Goal: Information Seeking & Learning: Learn about a topic

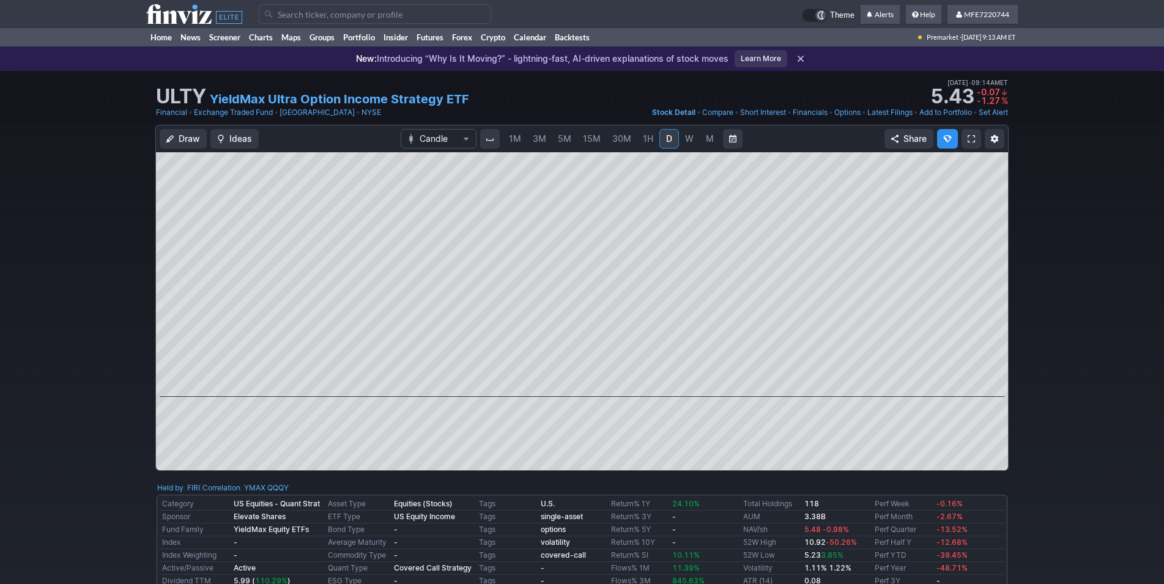
click at [1073, 354] on div "Draw Ideas Candle 1M 3M 5M 15M 30M 1H D W M Share" at bounding box center [582, 303] width 1164 height 356
click at [1073, 370] on div "Draw Ideas Candle 1M 3M 5M 15M 30M 1H D W M Share" at bounding box center [582, 303] width 1164 height 356
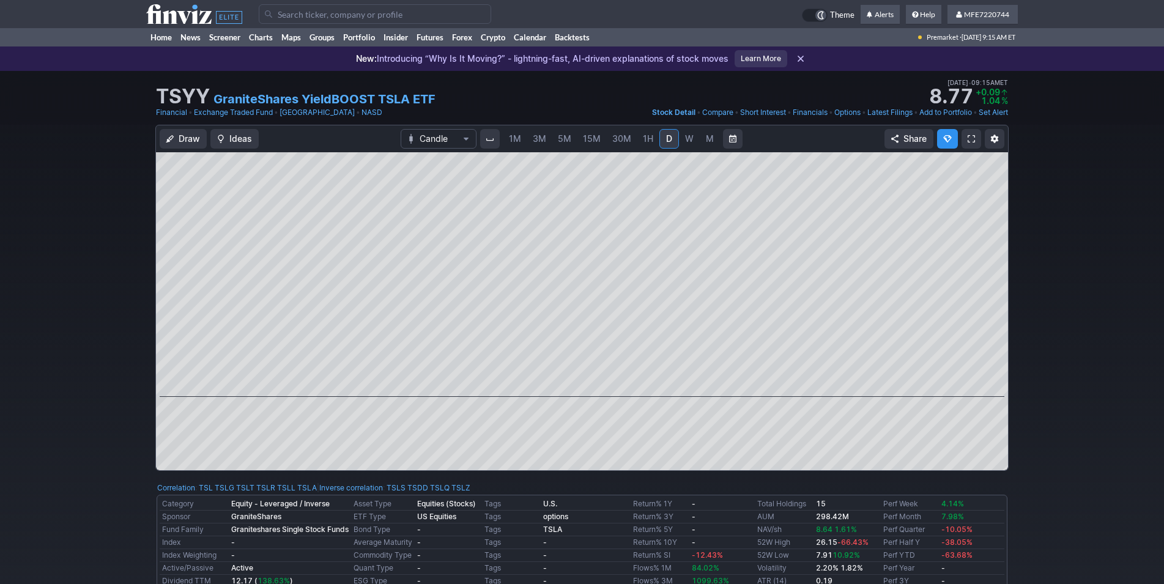
click at [1041, 366] on div "Draw Ideas Candle 1M 3M 5M 15M 30M 1H D W M Share" at bounding box center [582, 303] width 1164 height 356
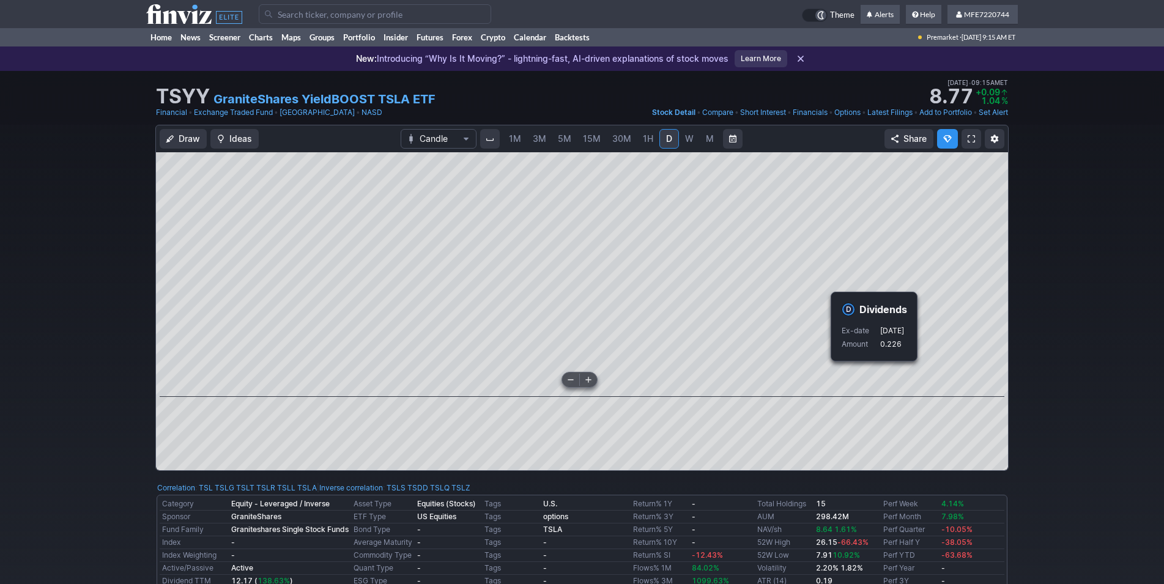
click at [1001, 369] on div at bounding box center [996, 272] width 26 height 214
